Goal: Information Seeking & Learning: Learn about a topic

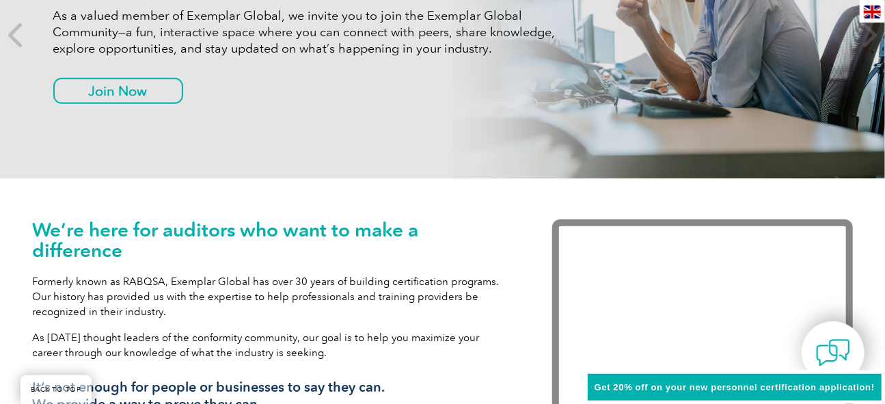
scroll to position [355, 0]
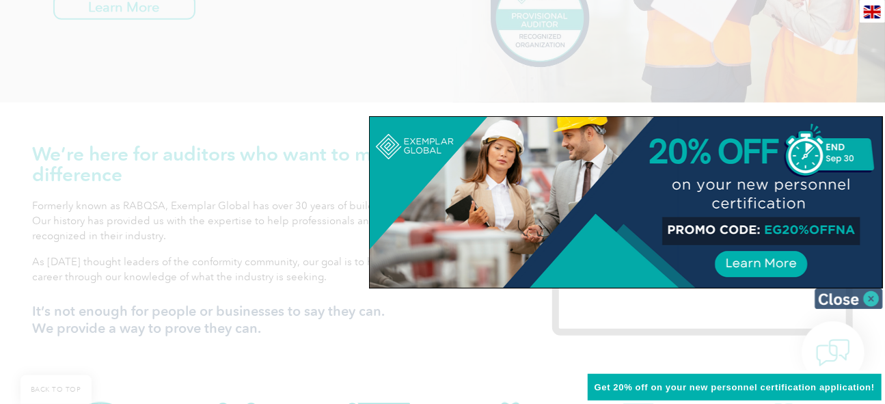
click at [869, 295] on img at bounding box center [848, 298] width 68 height 20
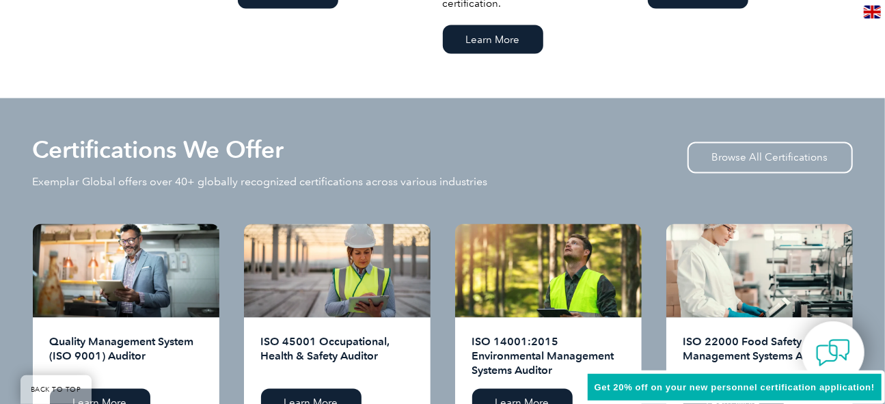
scroll to position [1334, 0]
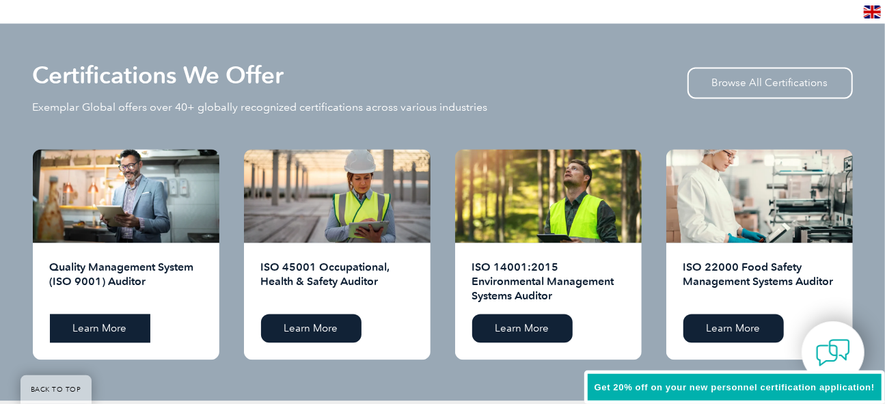
click at [111, 325] on link "Learn More" at bounding box center [100, 328] width 100 height 29
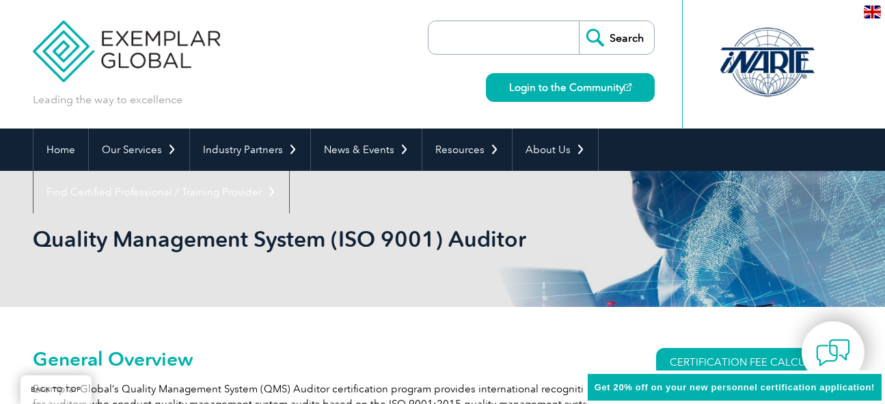
scroll to position [138, 0]
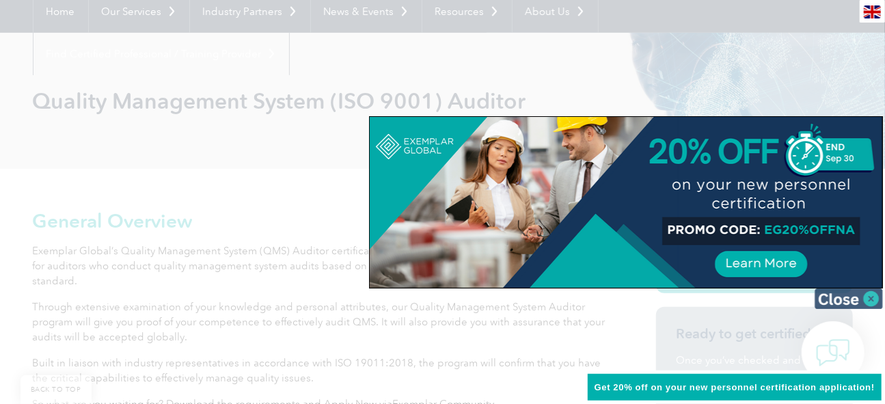
click at [867, 297] on img at bounding box center [848, 298] width 68 height 20
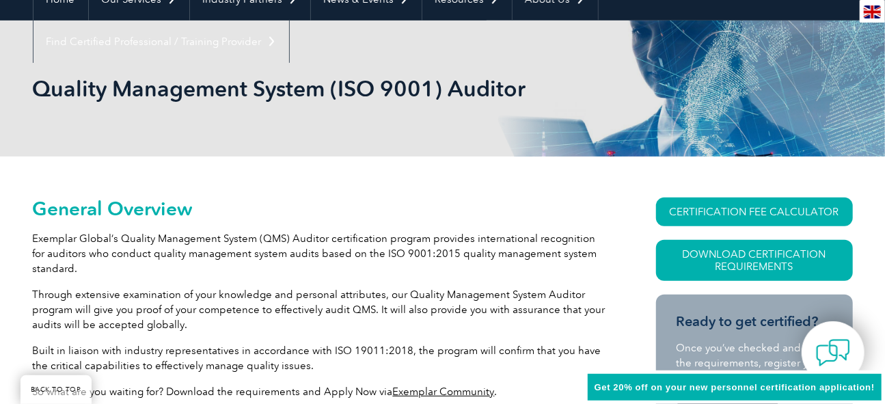
scroll to position [0, 0]
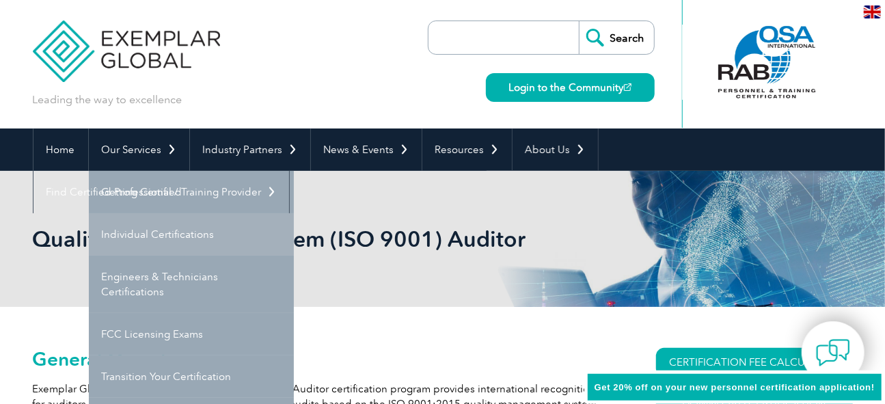
click at [152, 234] on link "Individual Certifications" at bounding box center [191, 234] width 205 height 42
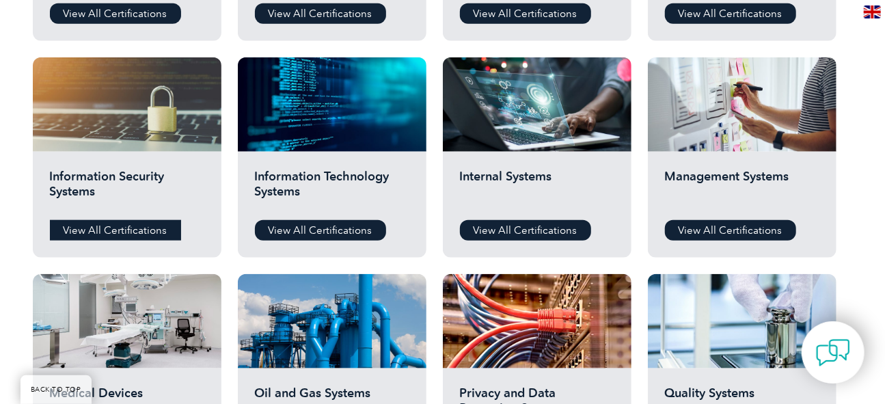
scroll to position [753, 0]
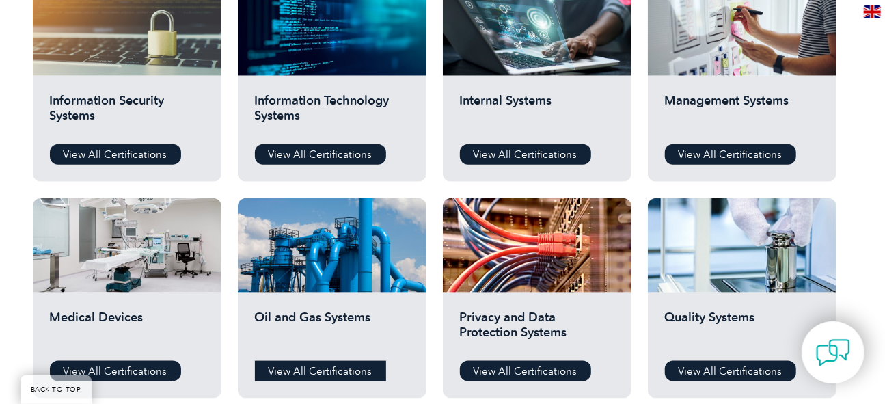
click at [312, 372] on link "View All Certifications" at bounding box center [320, 371] width 131 height 20
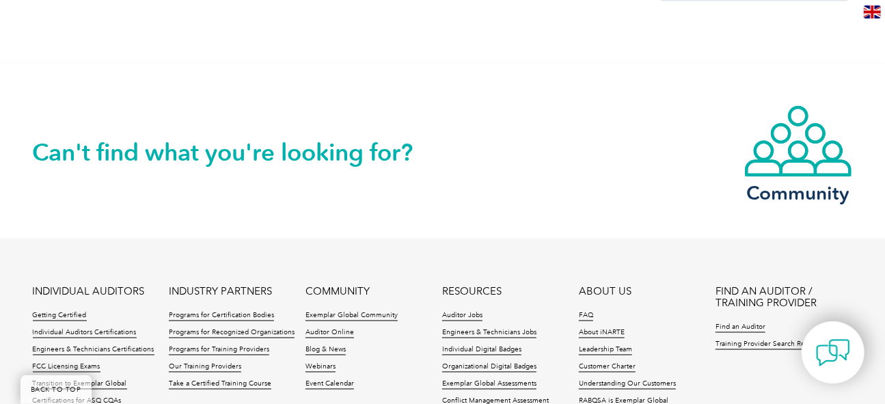
scroll to position [1204, 0]
